Goal: Task Accomplishment & Management: Use online tool/utility

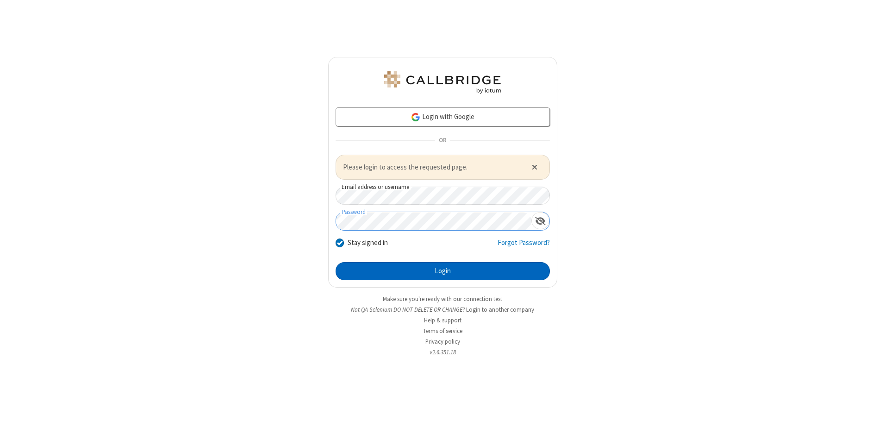
click at [442, 271] on button "Login" at bounding box center [442, 271] width 214 height 19
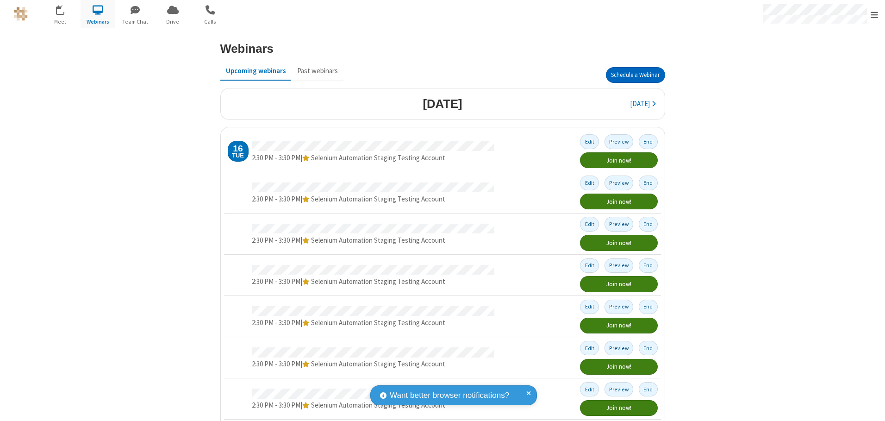
click at [631, 75] on button "Schedule a Webinar" at bounding box center [635, 75] width 59 height 16
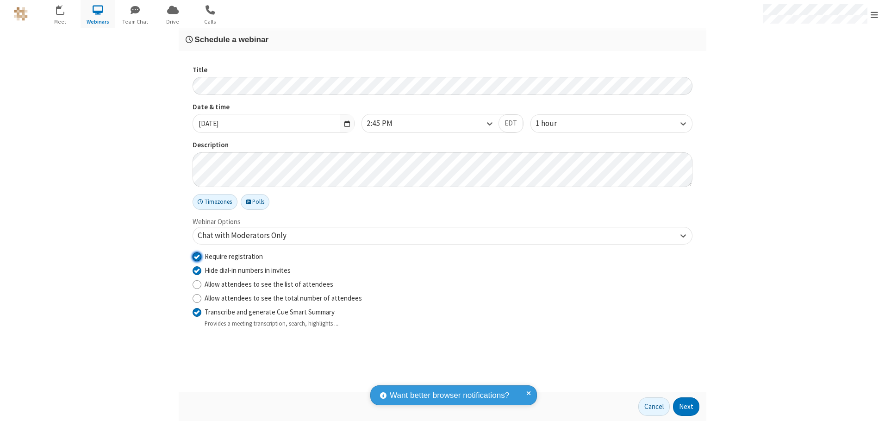
click at [197, 256] on input "Require registration" at bounding box center [196, 256] width 9 height 10
checkbox input "false"
click at [686, 406] on button "Next" at bounding box center [686, 406] width 26 height 19
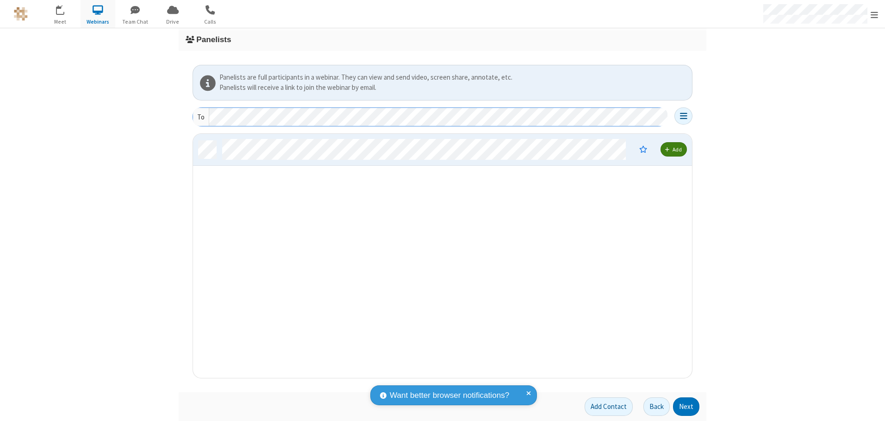
scroll to position [237, 492]
click at [686, 406] on button "Next" at bounding box center [686, 406] width 26 height 19
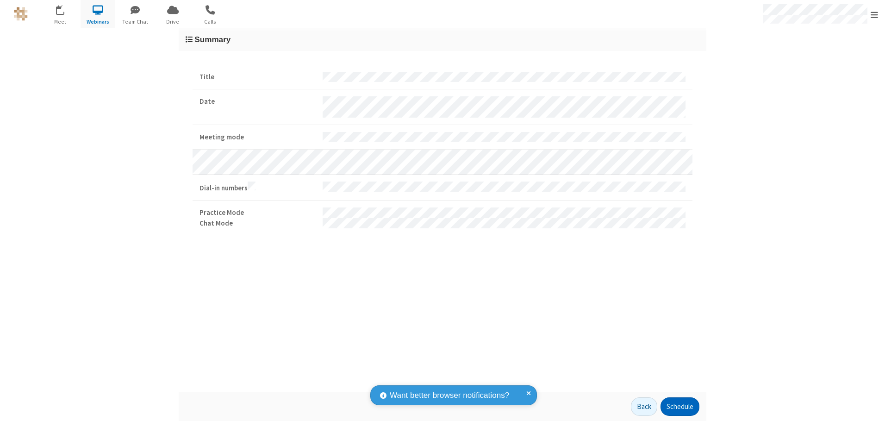
click at [679, 406] on button "Schedule" at bounding box center [679, 406] width 39 height 19
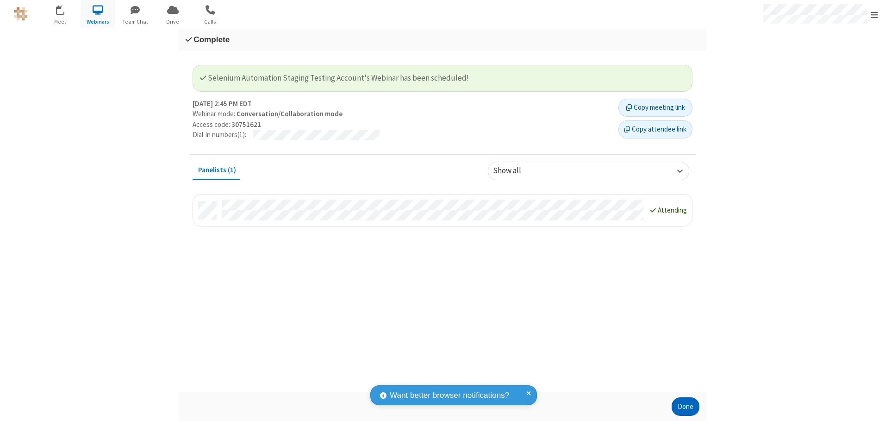
click at [685, 406] on button "Done" at bounding box center [685, 406] width 28 height 19
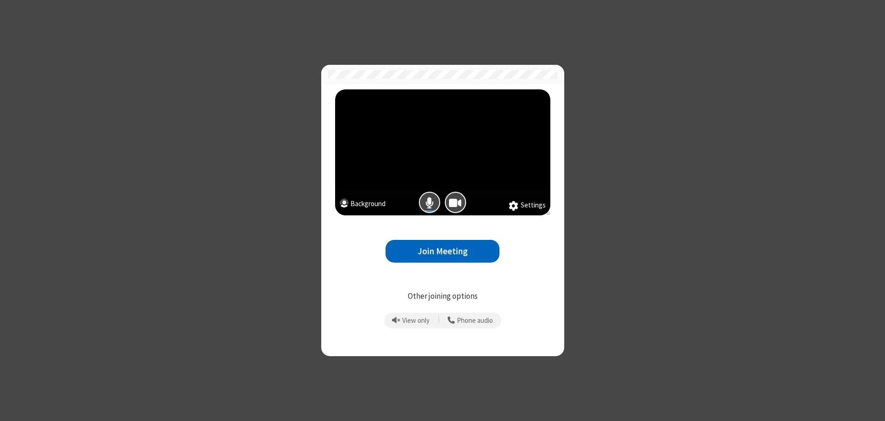
click at [442, 251] on button "Join Meeting" at bounding box center [442, 251] width 114 height 23
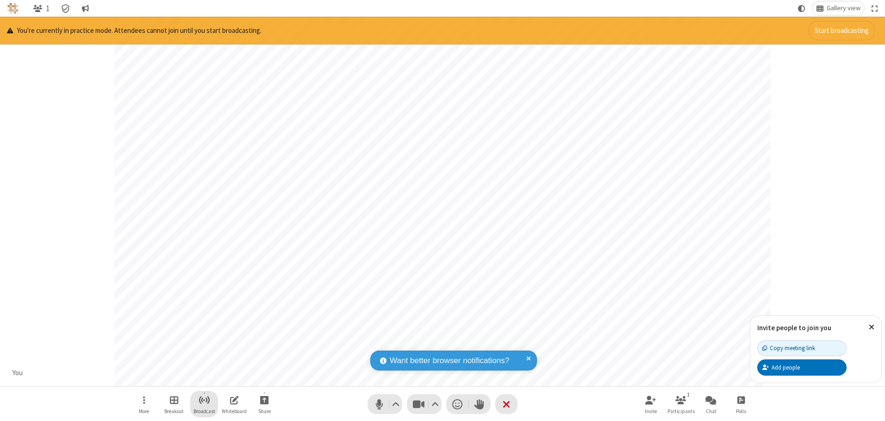
click at [204, 399] on span "Start broadcast" at bounding box center [204, 400] width 12 height 12
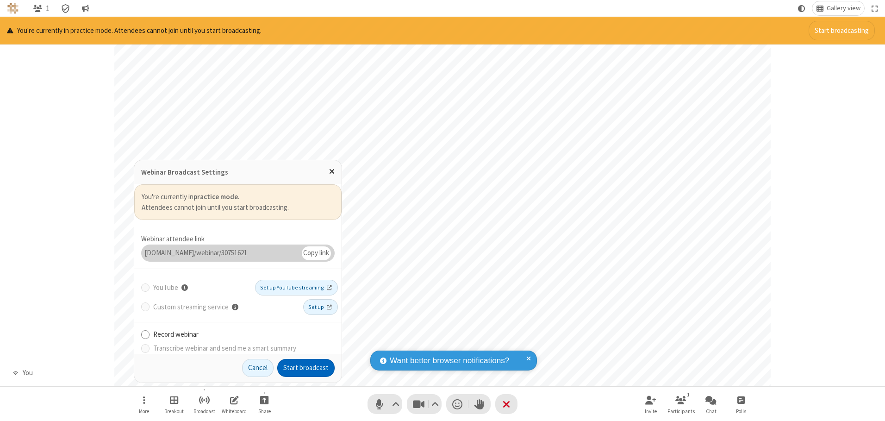
click at [306, 367] on button "Start broadcast" at bounding box center [305, 368] width 57 height 19
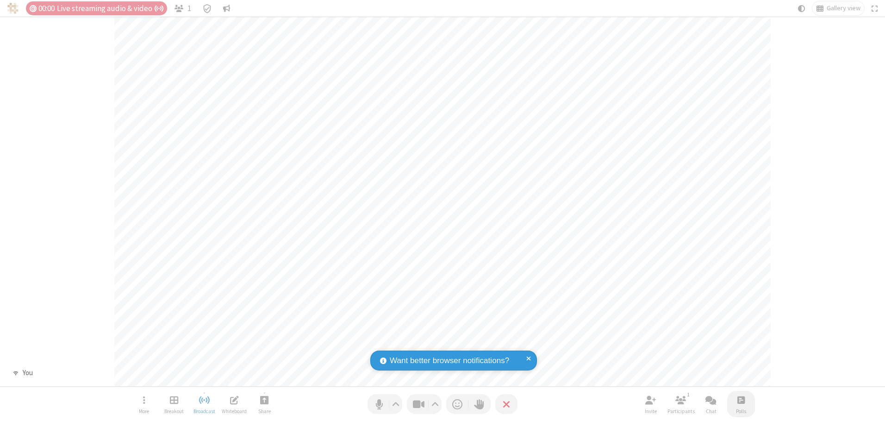
click at [740, 399] on span "Open poll" at bounding box center [740, 400] width 7 height 12
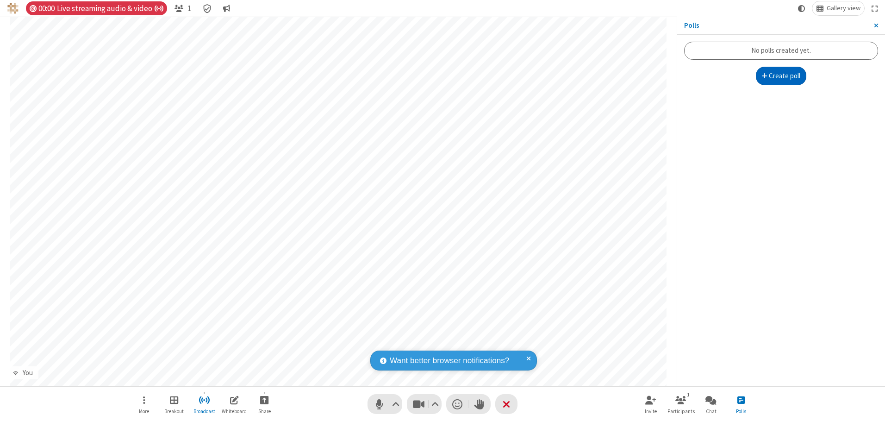
click at [780, 76] on button "Create poll" at bounding box center [780, 76] width 51 height 19
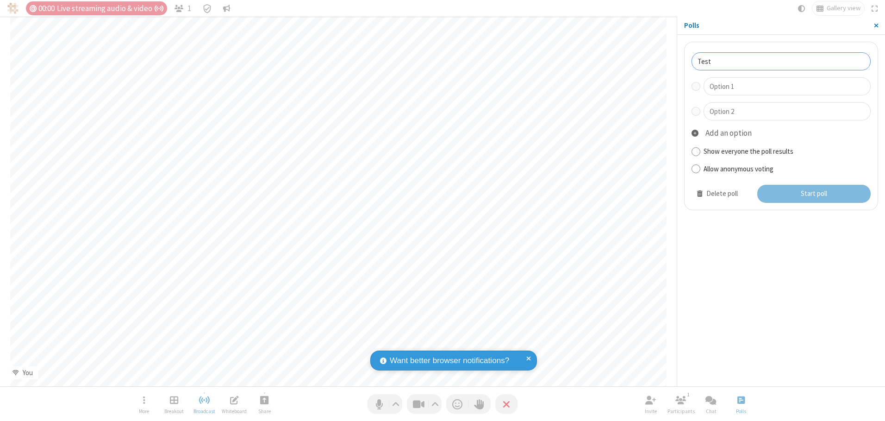
type input "Test"
type input "Yes"
type input "No"
click at [813, 193] on button "Start poll" at bounding box center [814, 194] width 114 height 19
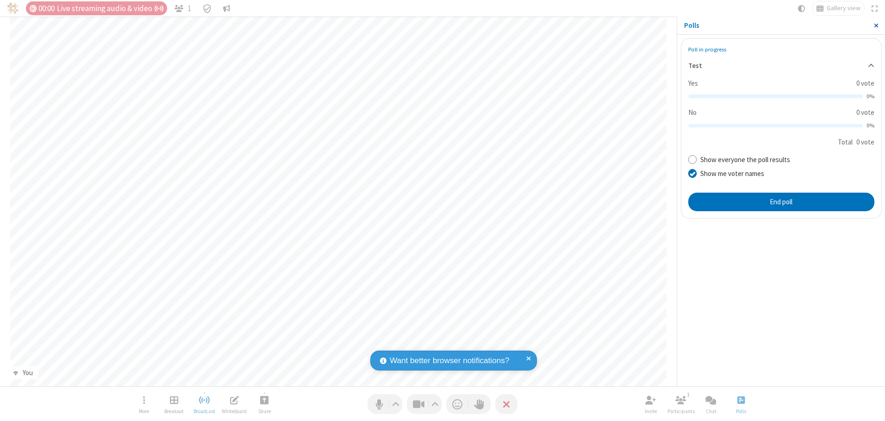
click at [875, 25] on span "Close sidebar" at bounding box center [875, 25] width 5 height 7
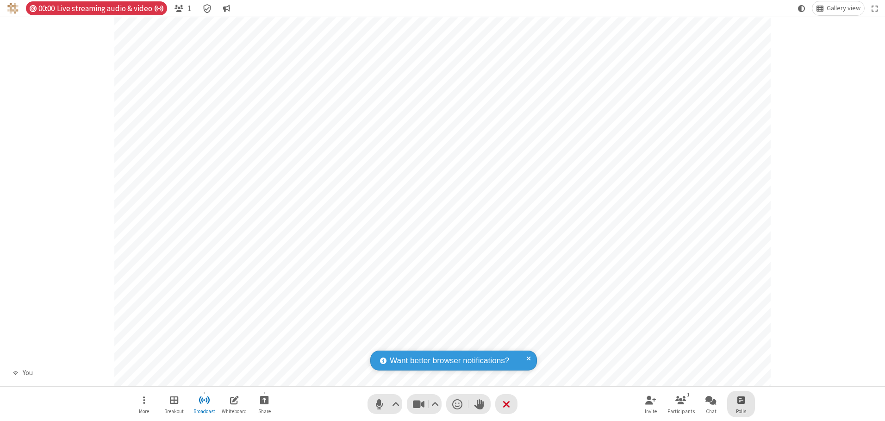
click at [740, 399] on span "Open poll" at bounding box center [740, 400] width 7 height 12
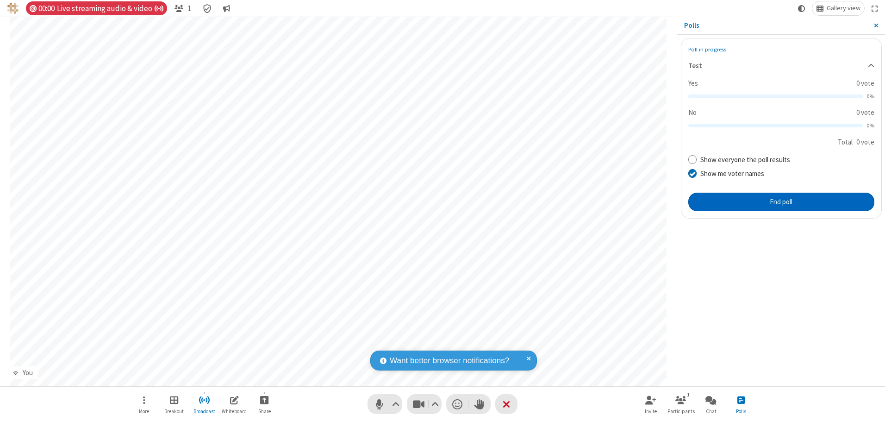
click at [780, 201] on button "End poll" at bounding box center [781, 201] width 186 height 19
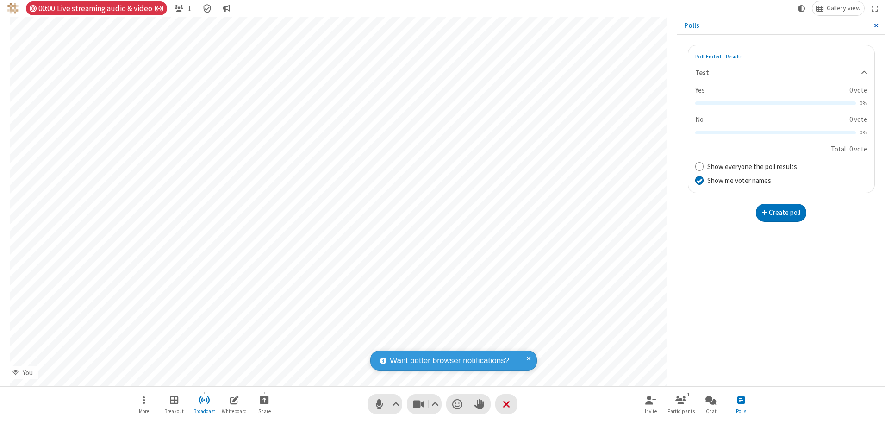
click at [875, 25] on span "Close sidebar" at bounding box center [875, 25] width 5 height 7
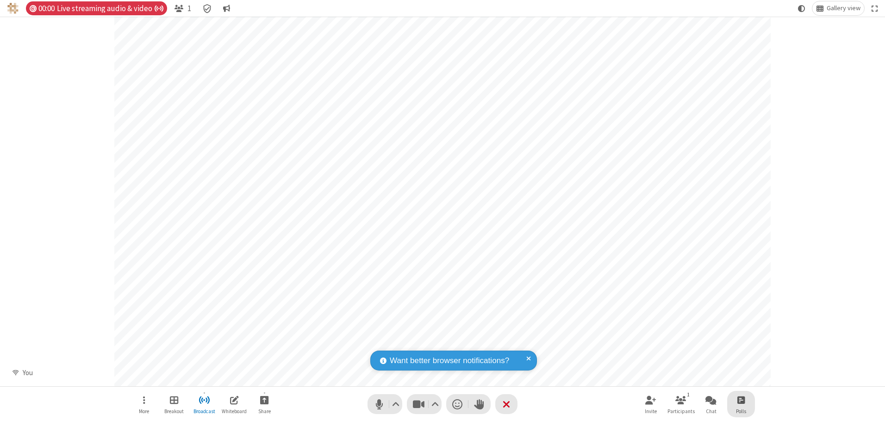
click at [740, 399] on span "Open poll" at bounding box center [740, 400] width 7 height 12
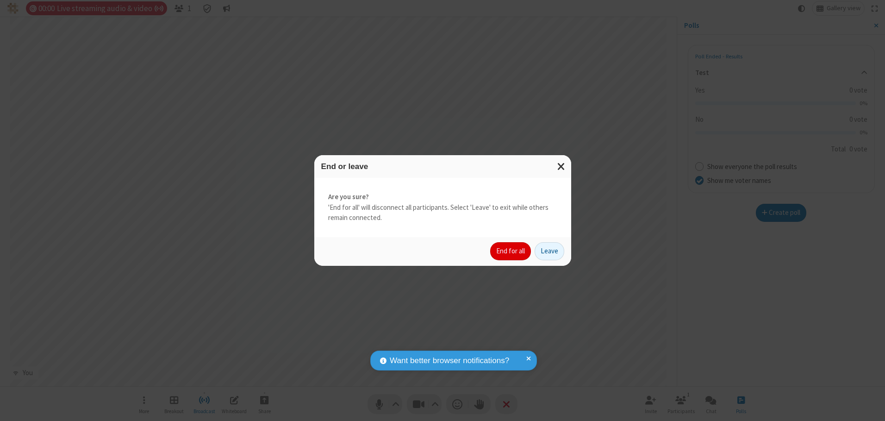
click at [511, 251] on button "End for all" at bounding box center [510, 251] width 41 height 19
